Goal: Task Accomplishment & Management: Manage account settings

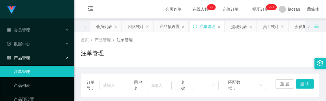
drag, startPoint x: 142, startPoint y: 97, endPoint x: 140, endPoint y: 89, distance: 8.5
click at [142, 97] on div "订单号： 用户名： 名称： 匹配数据： 重 置 查 询" at bounding box center [200, 86] width 238 height 24
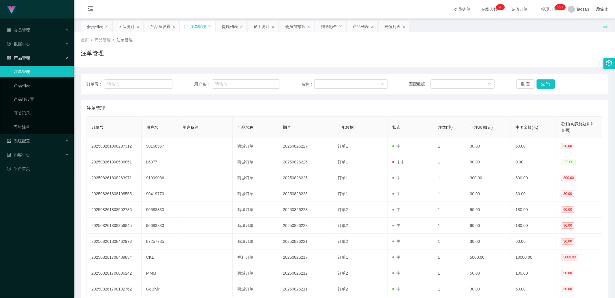
drag, startPoint x: 295, startPoint y: 25, endPoint x: 194, endPoint y: 76, distance: 113.4
click at [295, 25] on div "会员加扣款" at bounding box center [295, 26] width 20 height 11
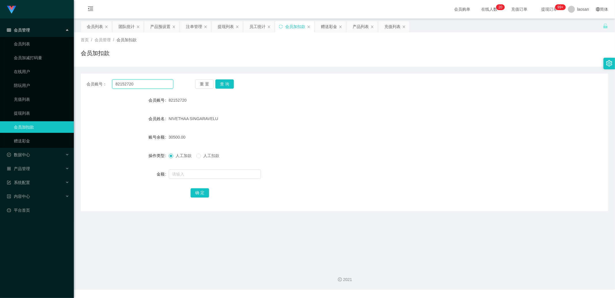
drag, startPoint x: 119, startPoint y: 79, endPoint x: 113, endPoint y: 78, distance: 6.7
click at [113, 78] on div "会员账号： 82152720 重 置 查 询 会员账号 82152720 会员姓名 NIVETHAA SINGARAVELU 账号余额 30500.00 操作…" at bounding box center [345, 142] width 528 height 137
type input "CKL"
click at [220, 87] on button "查 询" at bounding box center [224, 83] width 18 height 9
click at [223, 85] on button "查 询" at bounding box center [224, 83] width 18 height 9
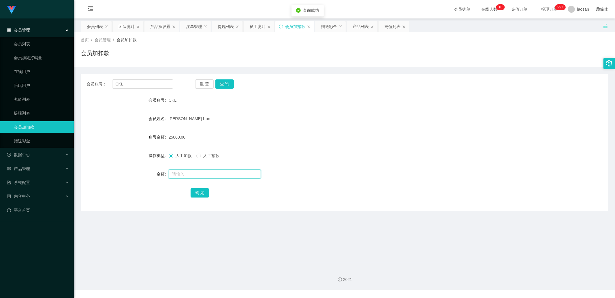
click at [182, 175] on input "text" at bounding box center [215, 173] width 92 height 9
type input "13500"
click at [193, 192] on button "确 定" at bounding box center [200, 192] width 18 height 9
drag, startPoint x: 330, startPoint y: 25, endPoint x: 293, endPoint y: 55, distance: 47.2
click at [328, 27] on div "赠送彩金" at bounding box center [329, 26] width 16 height 11
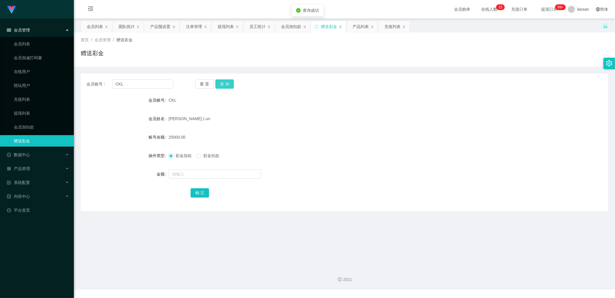
click at [228, 80] on button "查 询" at bounding box center [224, 83] width 18 height 9
click at [179, 172] on input "text" at bounding box center [215, 173] width 92 height 9
drag, startPoint x: 195, startPoint y: 173, endPoint x: 144, endPoint y: 170, distance: 50.8
click at [144, 170] on div "金额 1350" at bounding box center [345, 174] width 528 height 12
type input "1500"
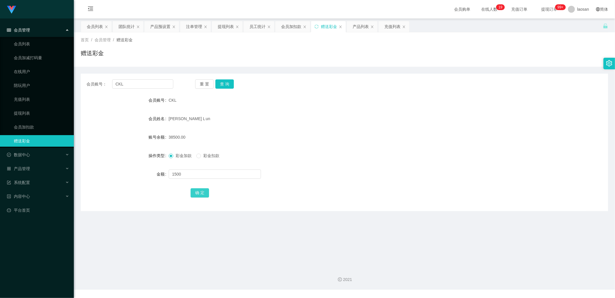
click at [197, 189] on button "确 定" at bounding box center [200, 192] width 18 height 9
click at [224, 80] on button "查 询" at bounding box center [224, 83] width 18 height 9
click at [257, 117] on div "[PERSON_NAME] L un" at bounding box center [323, 119] width 308 height 12
click at [227, 84] on button "查 询" at bounding box center [224, 83] width 18 height 9
click at [279, 104] on div "CKL" at bounding box center [323, 100] width 308 height 12
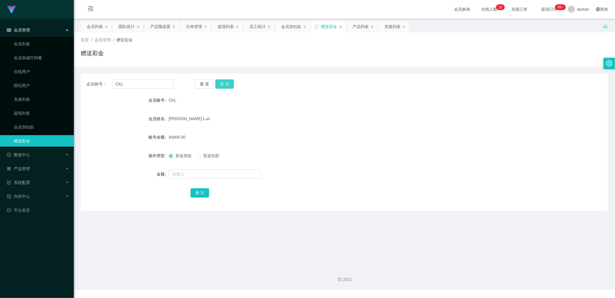
click at [226, 82] on button "查 询" at bounding box center [224, 83] width 18 height 9
click at [86, 27] on div "会员列表" at bounding box center [96, 26] width 31 height 11
click at [28, 97] on link "充值列表" at bounding box center [41, 99] width 55 height 12
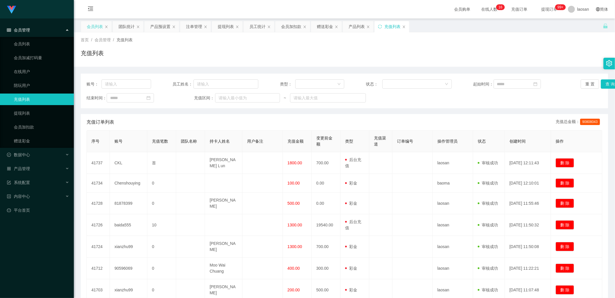
click at [100, 28] on div "会员列表" at bounding box center [95, 26] width 16 height 11
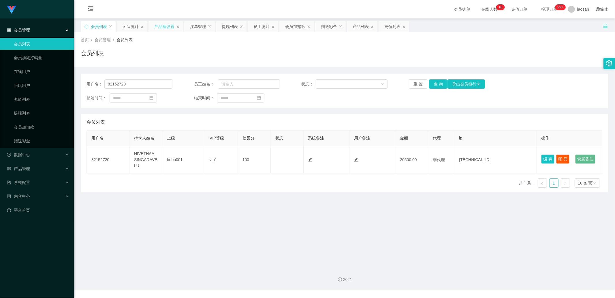
click at [162, 27] on div "产品预设置" at bounding box center [164, 26] width 20 height 11
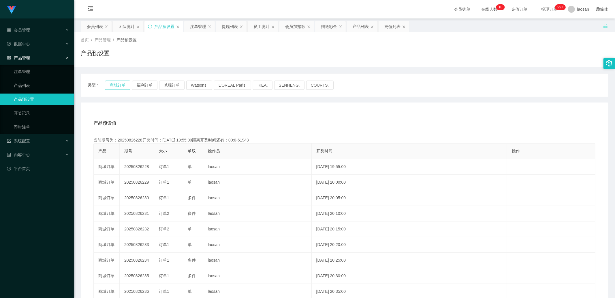
click at [121, 84] on button "商城订单" at bounding box center [117, 84] width 25 height 9
click at [172, 85] on button "兑现订单" at bounding box center [171, 84] width 25 height 9
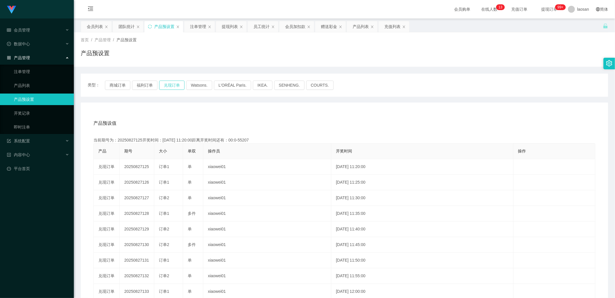
click at [169, 85] on button "兑现订单" at bounding box center [171, 84] width 25 height 9
click at [170, 85] on button "兑现订单" at bounding box center [171, 84] width 25 height 9
click at [172, 81] on button "兑现订单" at bounding box center [171, 84] width 25 height 9
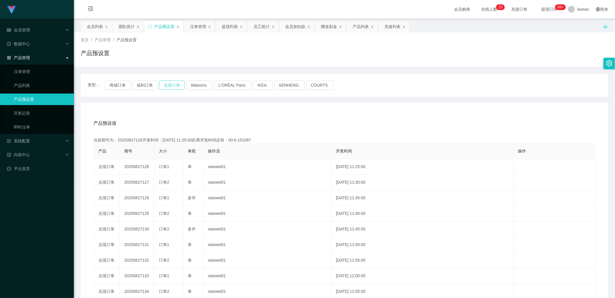
click at [172, 81] on button "兑现订单" at bounding box center [171, 84] width 25 height 9
click at [172, 82] on button "兑现订单" at bounding box center [171, 84] width 25 height 9
click at [37, 70] on link "注单管理" at bounding box center [41, 72] width 55 height 12
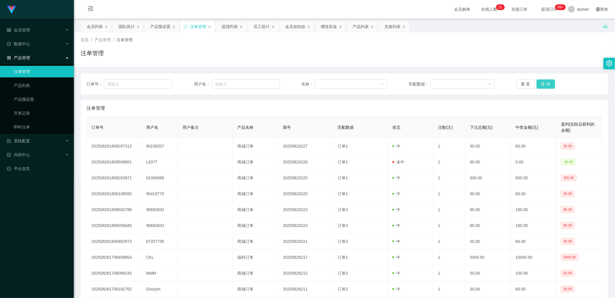
click at [545, 85] on button "查 询" at bounding box center [546, 83] width 18 height 9
click at [545, 85] on div "重 置 查 询" at bounding box center [560, 83] width 86 height 9
click at [545, 85] on button "查 询" at bounding box center [546, 83] width 18 height 9
click at [545, 85] on div "重 置 查 询" at bounding box center [560, 83] width 86 height 9
click at [543, 85] on button "查 询" at bounding box center [546, 83] width 18 height 9
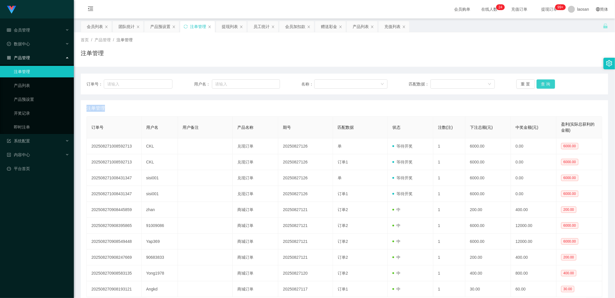
click at [543, 85] on div "重 置 查 询" at bounding box center [560, 83] width 86 height 9
click at [543, 85] on button "查 询" at bounding box center [546, 83] width 18 height 9
click at [546, 81] on button "查 询" at bounding box center [546, 83] width 18 height 9
click at [546, 81] on div "重 置 查 询" at bounding box center [560, 83] width 86 height 9
click at [546, 81] on button "查 询" at bounding box center [546, 83] width 18 height 9
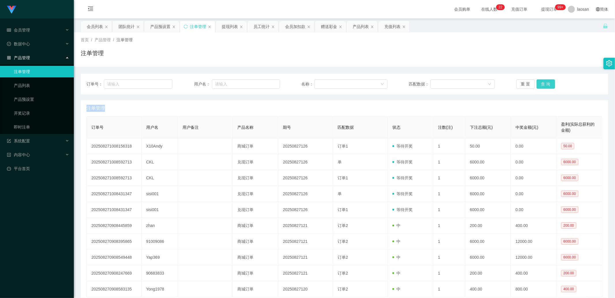
click at [546, 84] on button "查 询" at bounding box center [546, 83] width 18 height 9
click at [546, 84] on div "重 置 查 询" at bounding box center [560, 83] width 86 height 9
click at [545, 84] on button "查 询" at bounding box center [546, 83] width 18 height 9
click at [543, 81] on button "查 询" at bounding box center [546, 83] width 18 height 9
click at [543, 81] on div "重 置 查 询" at bounding box center [560, 83] width 86 height 9
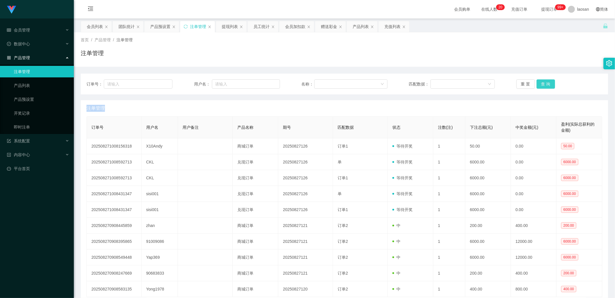
click at [543, 81] on button "查 询" at bounding box center [546, 83] width 18 height 9
click at [543, 81] on div "重 置 查 询" at bounding box center [560, 83] width 86 height 9
click at [543, 81] on button "查 询" at bounding box center [546, 83] width 18 height 9
click at [543, 81] on div "重 置 查 询" at bounding box center [560, 83] width 86 height 9
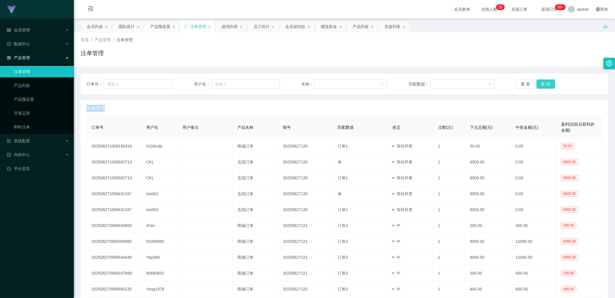
click at [543, 81] on button "查 询" at bounding box center [546, 83] width 18 height 9
click at [543, 81] on div "重 置 查 询" at bounding box center [560, 83] width 86 height 9
click at [543, 81] on button "查 询" at bounding box center [546, 83] width 18 height 9
click at [544, 81] on div "重 置 查 询" at bounding box center [560, 83] width 86 height 9
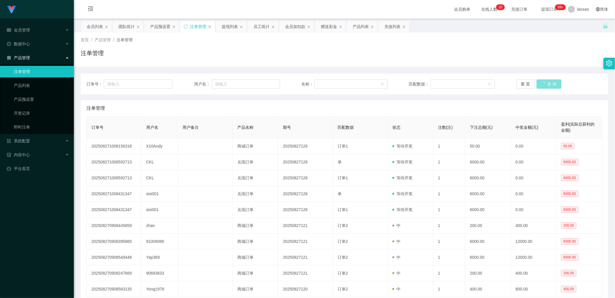
click at [544, 81] on button "查 询" at bounding box center [549, 83] width 25 height 9
click at [544, 81] on div "重 置 查 询" at bounding box center [560, 83] width 86 height 9
click at [544, 81] on button "查 询" at bounding box center [546, 83] width 18 height 9
click at [544, 81] on div "重 置 查 询" at bounding box center [560, 83] width 86 height 9
click at [544, 81] on button "查 询" at bounding box center [549, 83] width 25 height 9
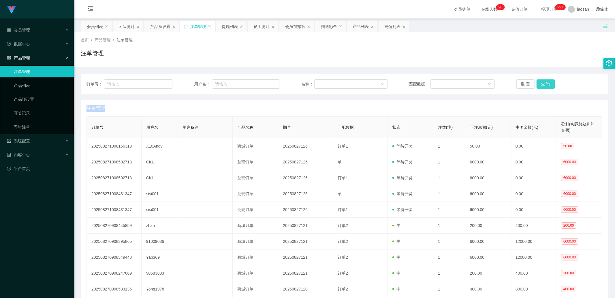
click at [544, 81] on button "查 询" at bounding box center [546, 83] width 18 height 9
click at [544, 86] on button "查 询" at bounding box center [546, 83] width 18 height 9
click at [544, 86] on div "重 置 查 询" at bounding box center [560, 83] width 86 height 9
click at [544, 86] on button "查 询" at bounding box center [546, 83] width 18 height 9
drag, startPoint x: 544, startPoint y: 86, endPoint x: 545, endPoint y: 82, distance: 3.8
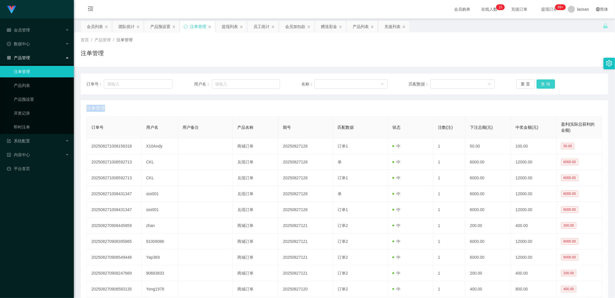
click at [544, 86] on button "查 询" at bounding box center [546, 83] width 18 height 9
click at [299, 28] on div "会员加扣款" at bounding box center [295, 26] width 20 height 11
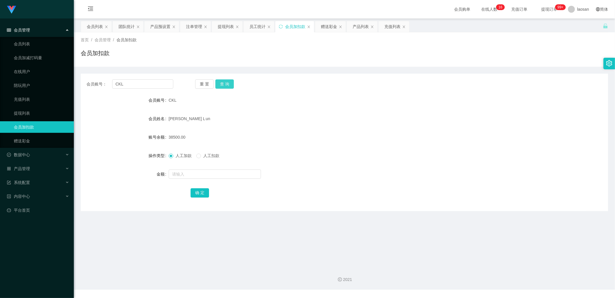
click at [231, 84] on button "查 询" at bounding box center [224, 83] width 18 height 9
click at [346, 44] on div "首页 / 会员管理 / 会员加扣款 / 会员加扣款" at bounding box center [345, 49] width 528 height 25
click at [94, 28] on div "会员列表" at bounding box center [95, 26] width 16 height 11
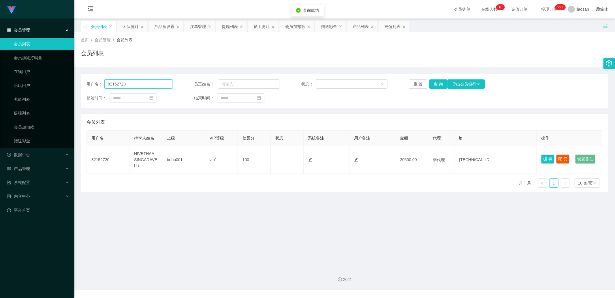
drag, startPoint x: 134, startPoint y: 87, endPoint x: 91, endPoint y: 82, distance: 42.6
click at [92, 82] on div "用户名： 82152720" at bounding box center [130, 83] width 86 height 9
type input "CKL"
click at [437, 82] on button "查 询" at bounding box center [438, 83] width 18 height 9
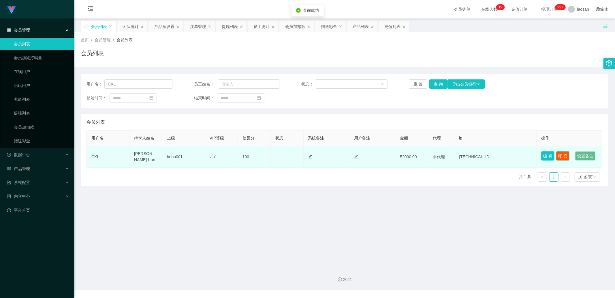
drag, startPoint x: 558, startPoint y: 155, endPoint x: 549, endPoint y: 154, distance: 8.7
click at [550, 154] on td "编 辑 账 变 设置备注" at bounding box center [570, 157] width 66 height 22
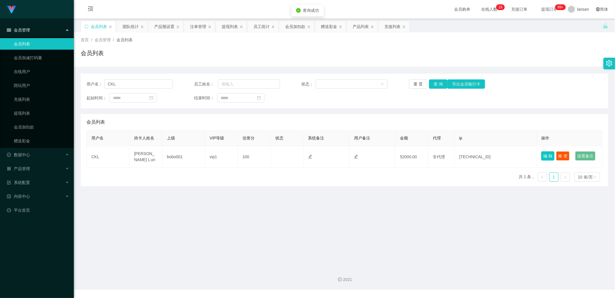
click at [543, 154] on button "编 辑" at bounding box center [547, 155] width 13 height 9
type input "CKL"
type input "[PERSON_NAME] L un"
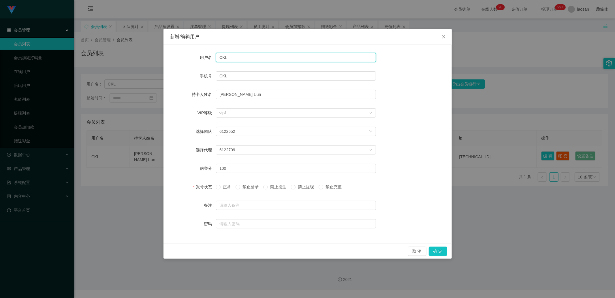
drag, startPoint x: 227, startPoint y: 59, endPoint x: 222, endPoint y: 65, distance: 7.4
click at [217, 56] on input "CKL" at bounding box center [296, 57] width 160 height 9
click at [224, 186] on span "正常" at bounding box center [227, 186] width 13 height 5
click at [436, 254] on button "确 定" at bounding box center [438, 250] width 18 height 9
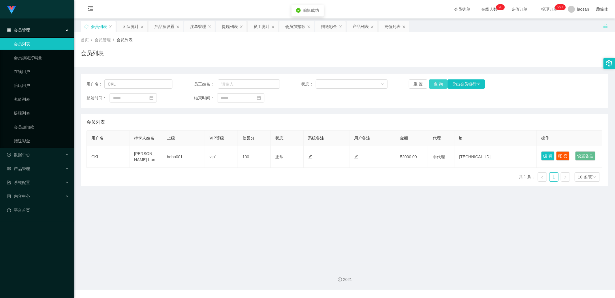
click at [432, 82] on button "查 询" at bounding box center [438, 83] width 18 height 9
click at [432, 82] on div "重 置 查 询 导出会员银行卡" at bounding box center [452, 83] width 86 height 9
click at [434, 82] on button "查 询" at bounding box center [438, 83] width 18 height 9
click at [434, 82] on div "重 置 查 询 导出会员银行卡" at bounding box center [452, 83] width 86 height 9
click at [434, 82] on button "查 询" at bounding box center [438, 83] width 18 height 9
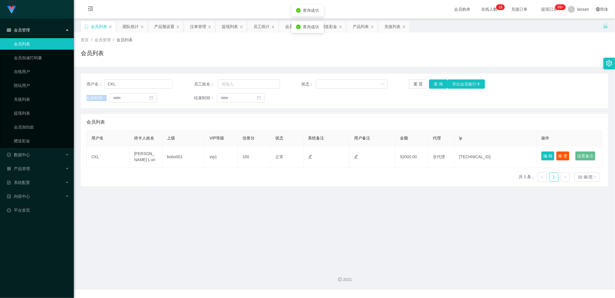
click at [434, 82] on div "重 置 查 询 导出会员银行卡" at bounding box center [452, 83] width 86 height 9
drag, startPoint x: 434, startPoint y: 82, endPoint x: 460, endPoint y: 68, distance: 30.1
click at [434, 82] on button "查 询" at bounding box center [438, 83] width 18 height 9
click at [438, 81] on button "查 询" at bounding box center [438, 83] width 18 height 9
click at [438, 81] on div "重 置 查 询 导出会员银行卡" at bounding box center [452, 83] width 86 height 9
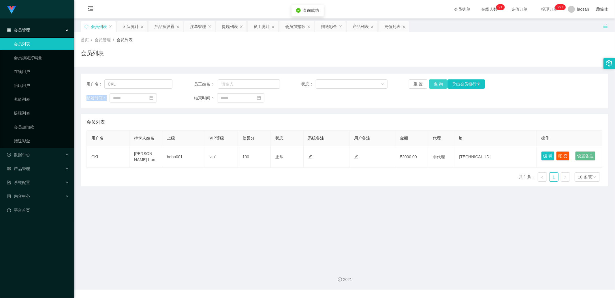
click at [438, 81] on button "查 询" at bounding box center [438, 83] width 18 height 9
click at [438, 81] on div "重 置 查 询 导出会员银行卡" at bounding box center [452, 83] width 86 height 9
drag, startPoint x: 438, startPoint y: 81, endPoint x: 434, endPoint y: 87, distance: 6.9
click at [438, 81] on button "查 询" at bounding box center [438, 83] width 18 height 9
click at [441, 81] on button "查 询" at bounding box center [438, 83] width 18 height 9
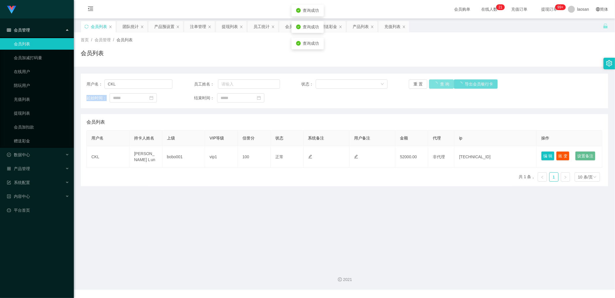
click at [441, 81] on div "重 置 查 询 导出会员银行卡" at bounding box center [452, 83] width 86 height 9
click at [441, 81] on button "查 询" at bounding box center [438, 83] width 18 height 9
click at [441, 81] on div "重 置 查 询 导出会员银行卡" at bounding box center [452, 83] width 86 height 9
click at [441, 81] on button "查 询" at bounding box center [438, 83] width 18 height 9
click at [441, 81] on div "重 置 查 询 导出会员银行卡" at bounding box center [452, 83] width 86 height 9
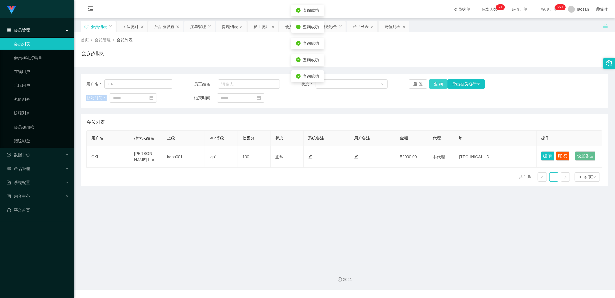
click at [441, 81] on button "查 询" at bounding box center [438, 83] width 18 height 9
click at [441, 81] on div "重 置 查 询 导出会员银行卡" at bounding box center [452, 83] width 86 height 9
click at [441, 81] on button "查 询" at bounding box center [438, 83] width 18 height 9
click at [441, 81] on div "重 置 查 询 导出会员银行卡" at bounding box center [452, 83] width 86 height 9
click at [441, 81] on button "查 询" at bounding box center [438, 83] width 18 height 9
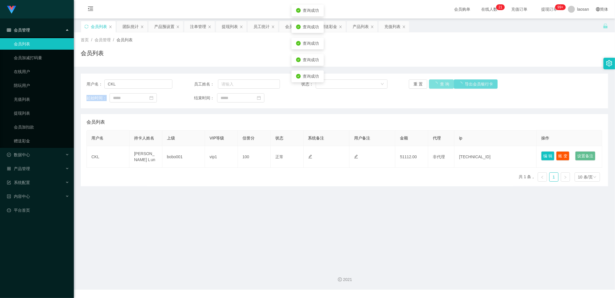
click at [441, 81] on div "重 置 查 询 导出会员银行卡" at bounding box center [452, 83] width 86 height 9
click at [441, 81] on button "查 询" at bounding box center [438, 83] width 18 height 9
click at [441, 81] on div "重 置 查 询 导出会员银行卡" at bounding box center [452, 83] width 86 height 9
click at [441, 81] on button "查 询" at bounding box center [438, 83] width 18 height 9
click at [441, 81] on div "重 置 查 询 导出会员银行卡" at bounding box center [452, 83] width 86 height 9
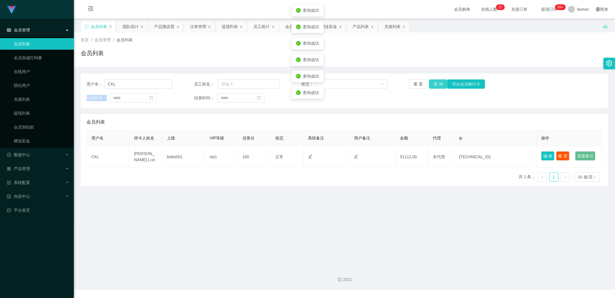
click at [439, 82] on button "查 询" at bounding box center [438, 83] width 18 height 9
click at [439, 82] on div "重 置 查 询 导出会员银行卡" at bounding box center [452, 83] width 86 height 9
click at [439, 82] on button "查 询" at bounding box center [438, 83] width 18 height 9
click at [440, 83] on button "查 询" at bounding box center [438, 83] width 18 height 9
click at [440, 83] on div "重 置 查 询 导出会员银行卡" at bounding box center [452, 83] width 86 height 9
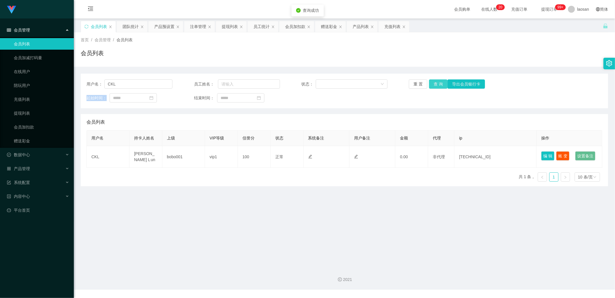
click at [440, 83] on button "查 询" at bounding box center [438, 83] width 18 height 9
click at [440, 83] on div "重 置 查 询 导出会员银行卡" at bounding box center [452, 83] width 86 height 9
click at [440, 83] on button "查 询" at bounding box center [438, 83] width 18 height 9
click at [437, 82] on button "查 询" at bounding box center [438, 83] width 18 height 9
click at [437, 82] on div "重 置 查 询 导出会员银行卡" at bounding box center [452, 83] width 86 height 9
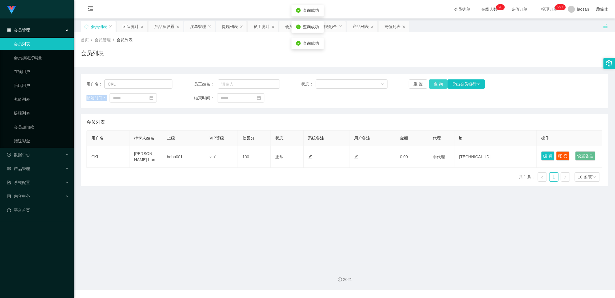
click at [437, 82] on button "查 询" at bounding box center [438, 83] width 18 height 9
click at [437, 82] on div "重 置 查 询 导出会员银行卡" at bounding box center [452, 83] width 86 height 9
click at [132, 29] on div "团队统计" at bounding box center [131, 26] width 16 height 11
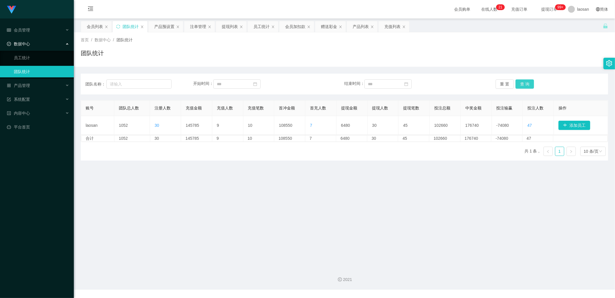
click at [521, 81] on button "查 询" at bounding box center [525, 83] width 18 height 9
click at [521, 80] on button "查 询" at bounding box center [525, 83] width 18 height 9
click at [94, 25] on div "会员列表" at bounding box center [95, 26] width 16 height 11
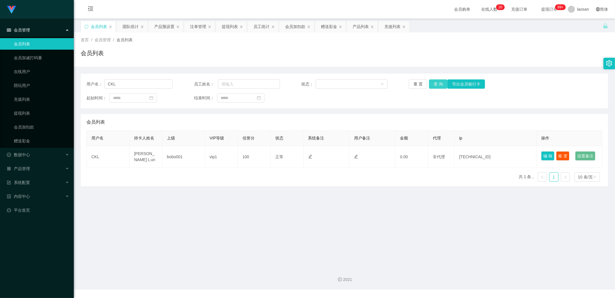
click at [439, 84] on button "查 询" at bounding box center [438, 83] width 18 height 9
drag, startPoint x: 26, startPoint y: 114, endPoint x: 29, endPoint y: 113, distance: 3.5
click at [26, 114] on link "提现列表" at bounding box center [41, 113] width 55 height 12
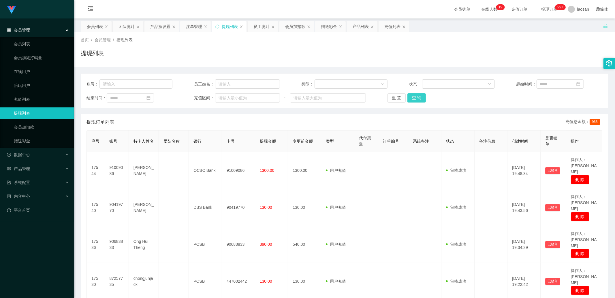
click at [414, 100] on button "查 询" at bounding box center [417, 97] width 18 height 9
click at [414, 100] on button "查 询" at bounding box center [420, 97] width 25 height 9
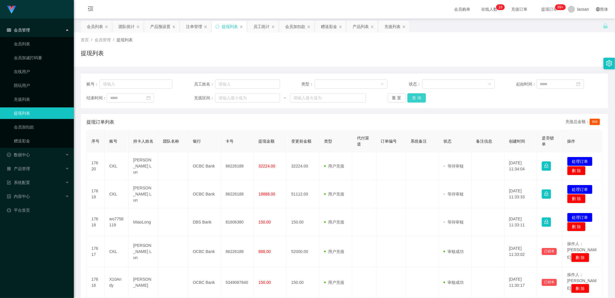
click at [423, 98] on button "查 询" at bounding box center [417, 97] width 18 height 9
click at [423, 98] on div "重 置 查 询" at bounding box center [431, 97] width 86 height 9
click at [423, 98] on button "查 询" at bounding box center [417, 97] width 18 height 9
click at [423, 98] on div "重 置 查 询" at bounding box center [431, 97] width 86 height 9
click at [413, 97] on button "查 询" at bounding box center [417, 97] width 18 height 9
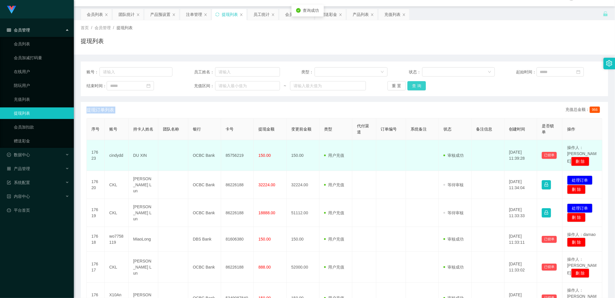
scroll to position [64, 0]
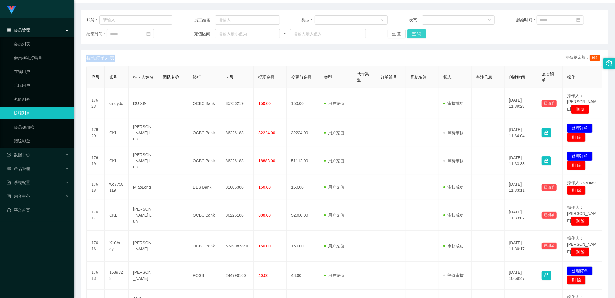
click at [417, 35] on button "查 询" at bounding box center [417, 33] width 18 height 9
click at [417, 35] on div "重 置 查 询" at bounding box center [431, 33] width 86 height 9
click at [417, 35] on button "查 询" at bounding box center [417, 33] width 18 height 9
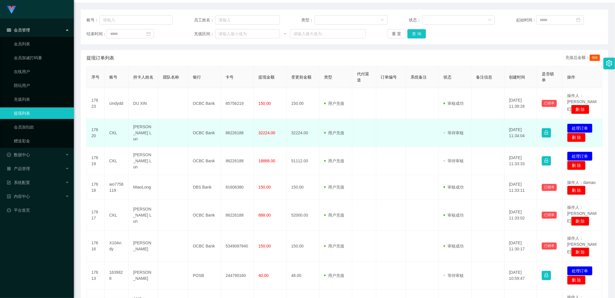
click at [116, 126] on td "CKL" at bounding box center [117, 133] width 24 height 28
click at [114, 126] on td "CKL" at bounding box center [117, 133] width 24 height 28
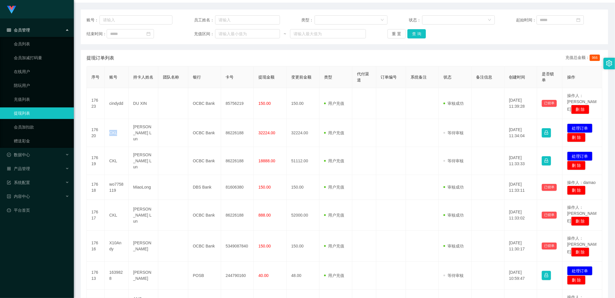
copy td "CKL"
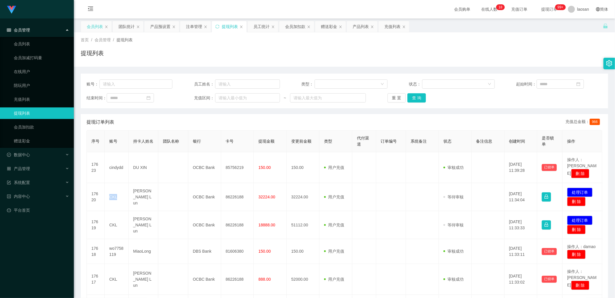
click at [95, 27] on div "会员列表" at bounding box center [95, 26] width 16 height 11
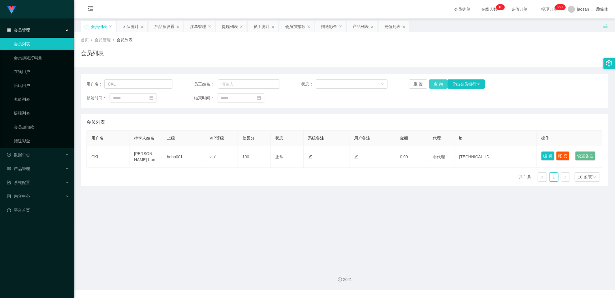
click at [435, 83] on button "查 询" at bounding box center [438, 83] width 18 height 9
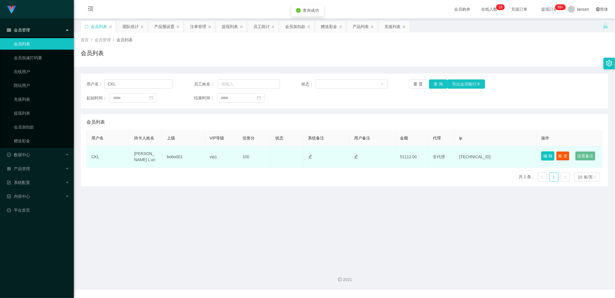
click at [550, 155] on button "编 辑" at bounding box center [547, 155] width 13 height 9
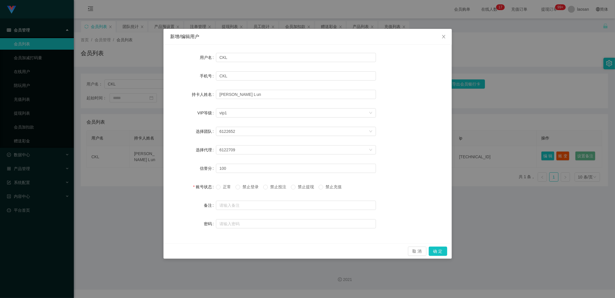
click at [306, 186] on span "禁止提现" at bounding box center [306, 186] width 21 height 5
click at [437, 252] on button "确 定" at bounding box center [438, 250] width 18 height 9
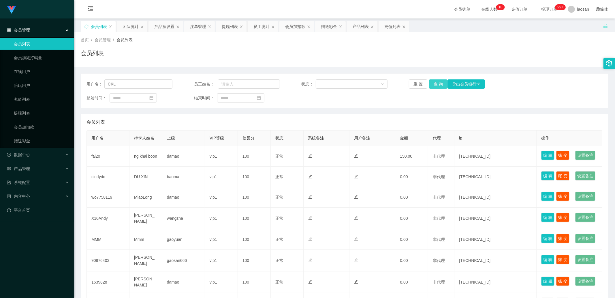
type input "CKL"
click at [434, 87] on button "查 询" at bounding box center [438, 83] width 18 height 9
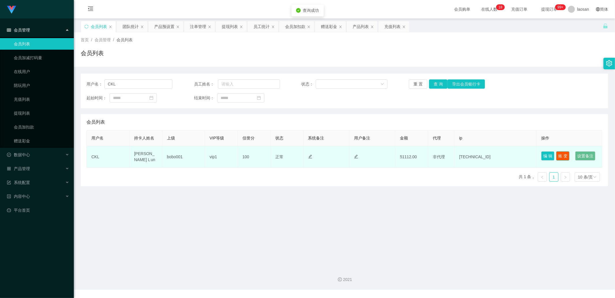
click at [562, 155] on button "账 变" at bounding box center [562, 155] width 13 height 9
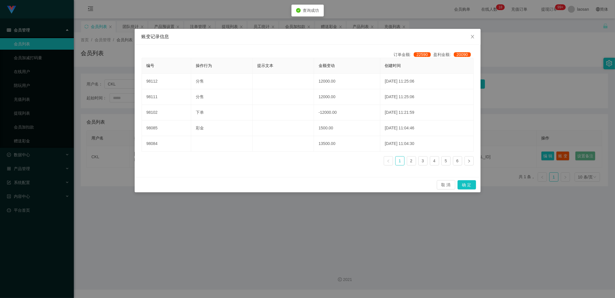
drag, startPoint x: 541, startPoint y: 107, endPoint x: 551, endPoint y: 132, distance: 26.7
click at [541, 108] on div "账变记录信息 订单金额: 22590 盈利金额: 20090 编号 操作行为 提示文本 金额变动 创建时间 98112 分售 12000.00 2025-08…" at bounding box center [307, 149] width 615 height 298
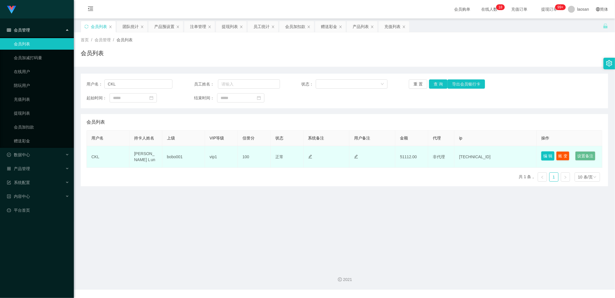
click at [549, 153] on button "编 辑" at bounding box center [547, 155] width 13 height 9
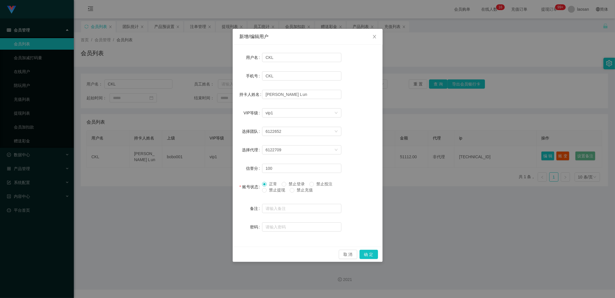
click at [279, 189] on span "禁止提现" at bounding box center [277, 189] width 21 height 5
click at [370, 252] on button "确 定" at bounding box center [369, 253] width 18 height 9
